Goal: Task Accomplishment & Management: Manage account settings

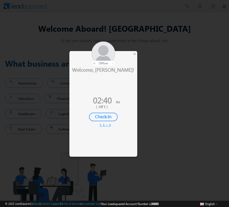
click at [135, 55] on div "×" at bounding box center [134, 54] width 5 height 6
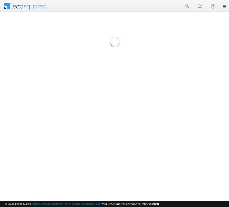
click at [224, 7] on link at bounding box center [224, 7] width 4 height 4
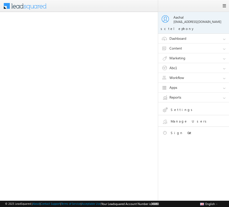
click at [176, 120] on link "Manage Users" at bounding box center [198, 122] width 72 height 9
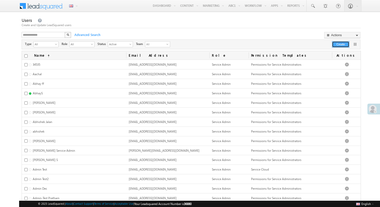
click at [342, 44] on button "Create" at bounding box center [340, 44] width 17 height 6
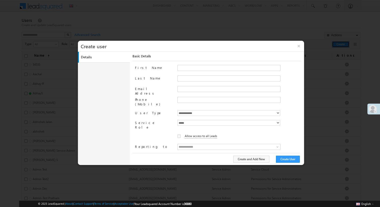
type input "**********"
click at [198, 68] on input "First Name" at bounding box center [228, 68] width 103 height 6
type input "*******"
click at [196, 79] on input "Last Name" at bounding box center [228, 78] width 103 height 6
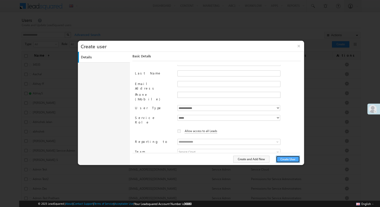
click at [288, 159] on button "Create User" at bounding box center [288, 159] width 24 height 7
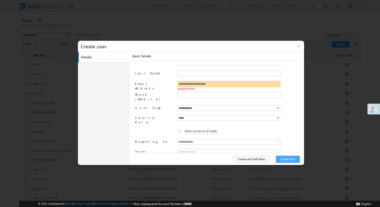
type input "**********"
click at [289, 159] on button "Create User" at bounding box center [288, 159] width 24 height 7
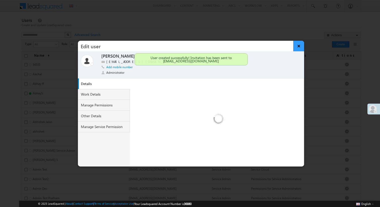
click at [299, 47] on button "×" at bounding box center [298, 46] width 11 height 11
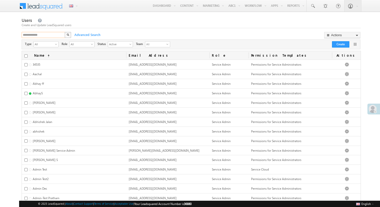
click at [33, 34] on input "text" at bounding box center [44, 35] width 44 height 6
type input "*******"
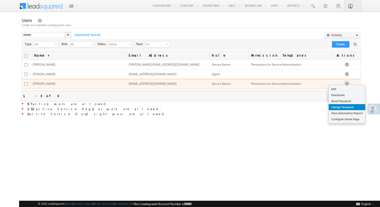
click at [343, 106] on link "Change Password" at bounding box center [347, 107] width 36 height 6
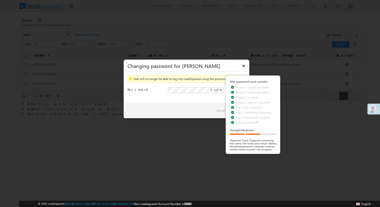
click at [166, 97] on div "Password Please provide a password. SHOW Your password must contain: Atleast 1 …" at bounding box center [186, 92] width 118 height 11
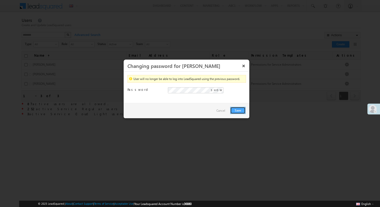
click at [244, 111] on button "Save" at bounding box center [237, 110] width 15 height 7
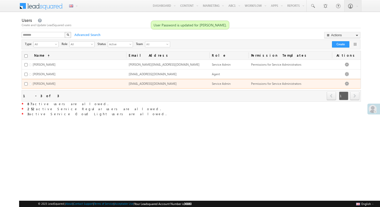
drag, startPoint x: 130, startPoint y: 85, endPoint x: 163, endPoint y: 83, distance: 33.0
click at [163, 83] on td "[EMAIL_ADDRESS][DOMAIN_NAME]" at bounding box center [167, 84] width 83 height 10
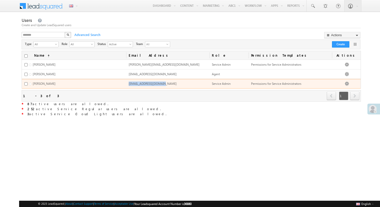
drag, startPoint x: 163, startPoint y: 83, endPoint x: 131, endPoint y: 84, distance: 32.4
click at [131, 84] on td "[EMAIL_ADDRESS][DOMAIN_NAME]" at bounding box center [167, 84] width 83 height 10
copy span "[EMAIL_ADDRESS][DOMAIN_NAME]"
